Goal: Navigation & Orientation: Find specific page/section

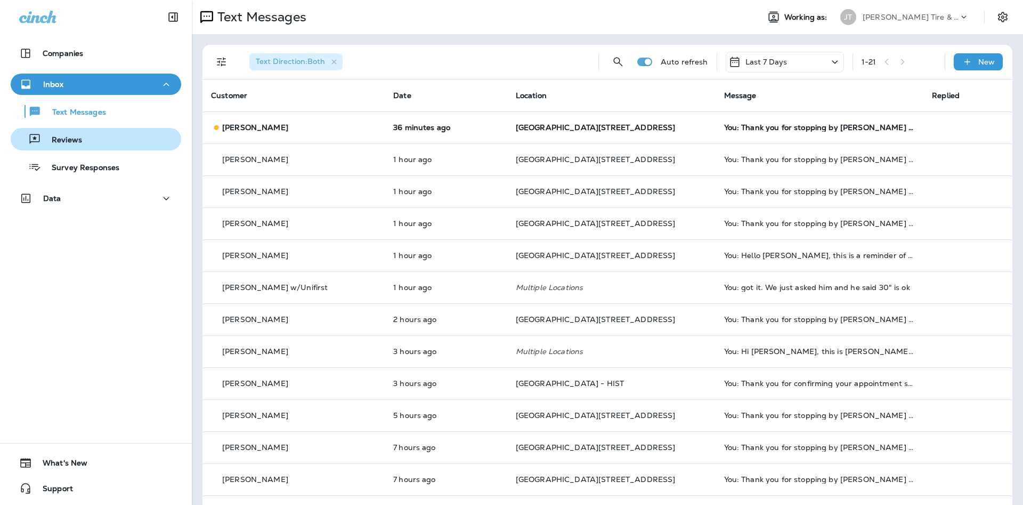
click at [158, 135] on div "Reviews" at bounding box center [96, 139] width 162 height 16
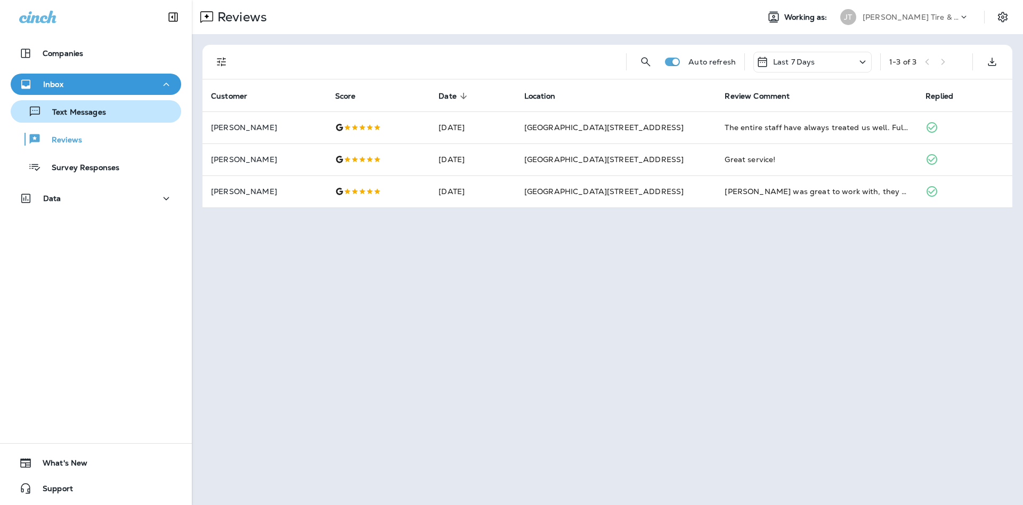
click at [141, 112] on div "Text Messages" at bounding box center [96, 111] width 162 height 16
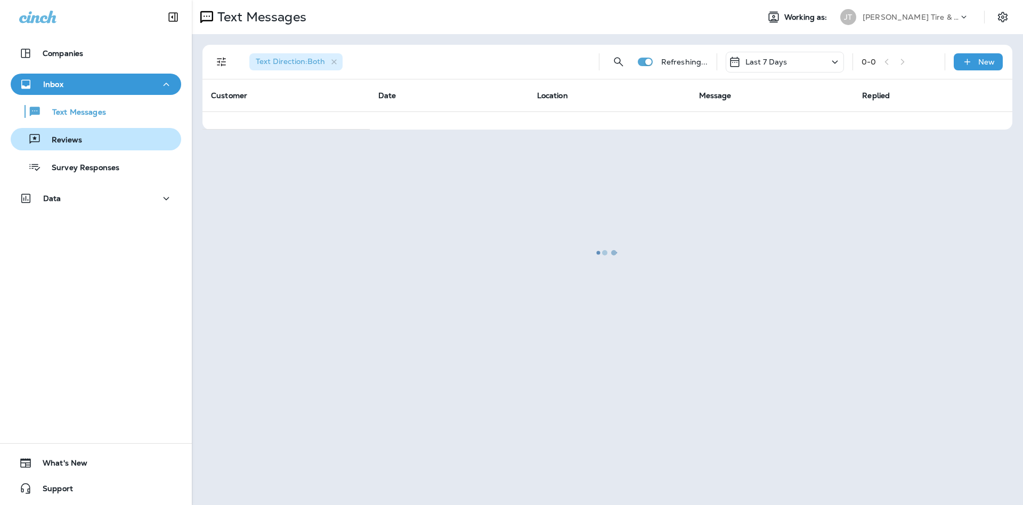
click at [64, 142] on p "Reviews" at bounding box center [61, 140] width 41 height 10
